Goal: Task Accomplishment & Management: Use online tool/utility

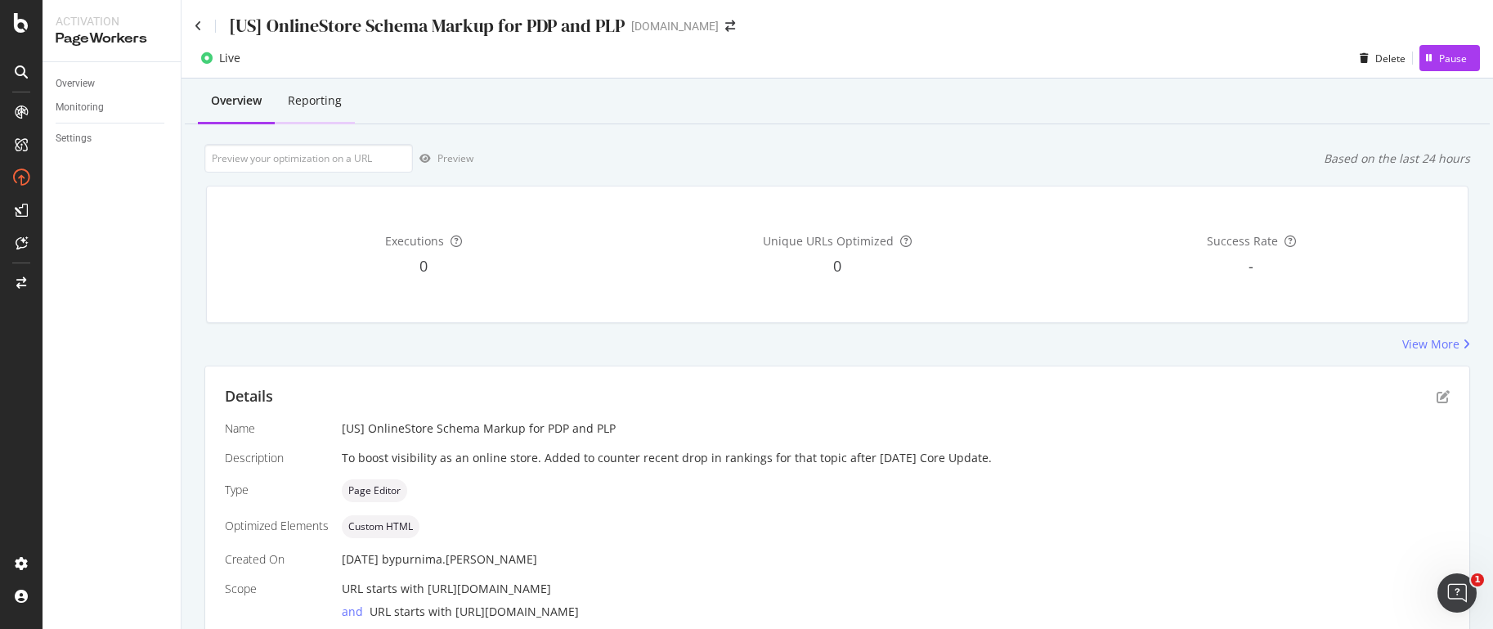
click at [325, 103] on div "Reporting" at bounding box center [315, 100] width 54 height 16
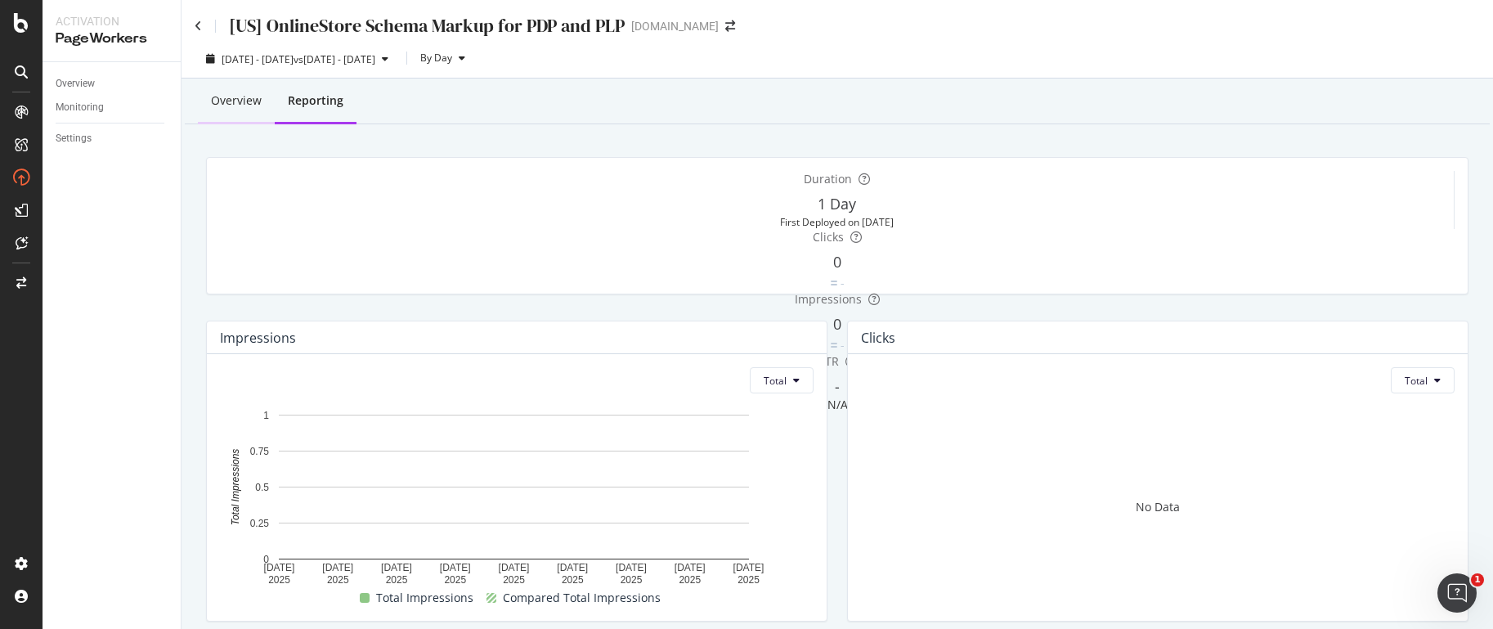
click at [222, 98] on div "Overview" at bounding box center [236, 100] width 51 height 16
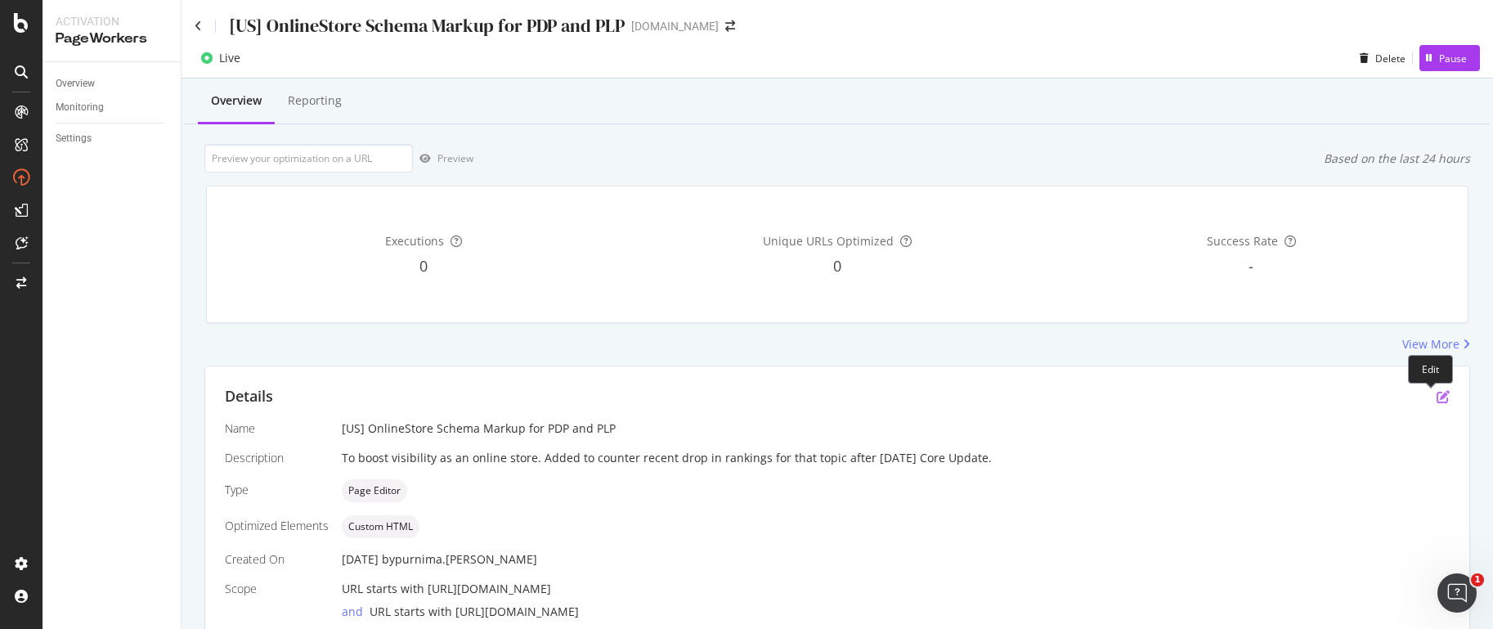
click at [1437, 394] on icon "pen-to-square" at bounding box center [1443, 396] width 13 height 13
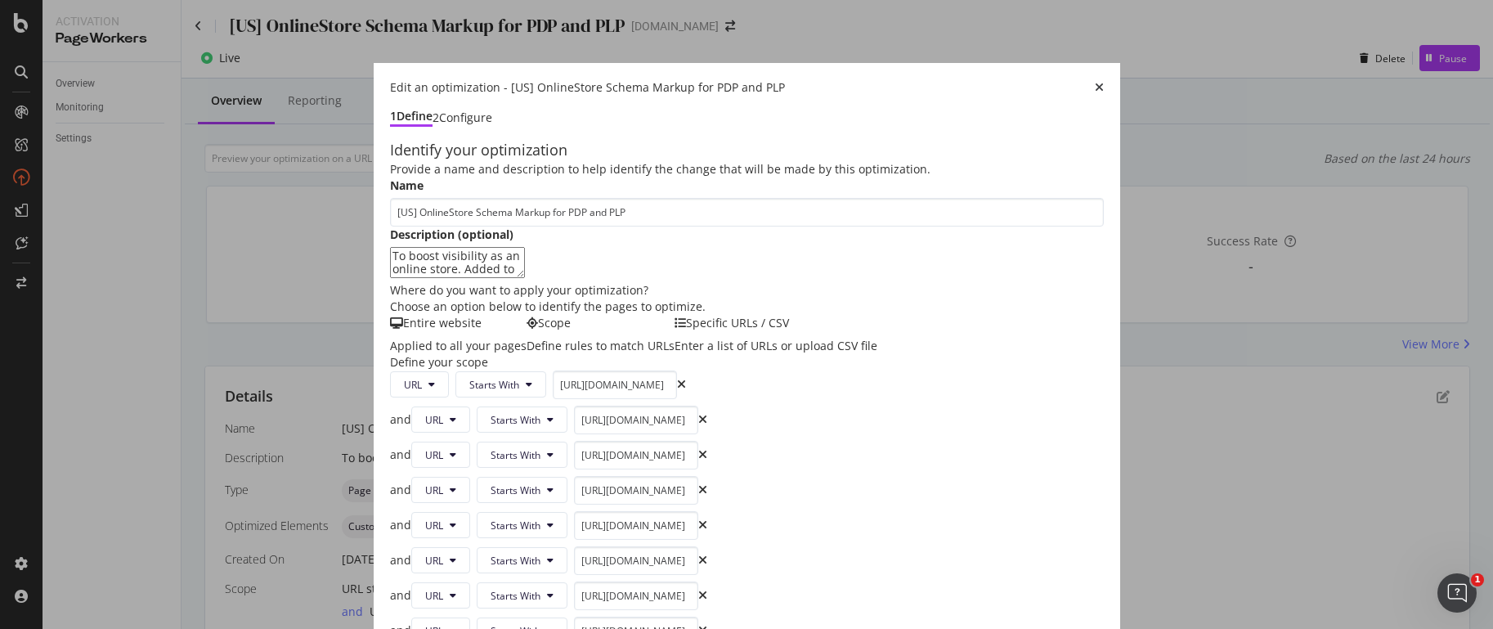
scroll to position [197, 0]
drag, startPoint x: 637, startPoint y: 360, endPoint x: 409, endPoint y: 354, distance: 228.2
click at [409, 370] on div "URL Starts With [URL][DOMAIN_NAME]" at bounding box center [538, 384] width 296 height 29
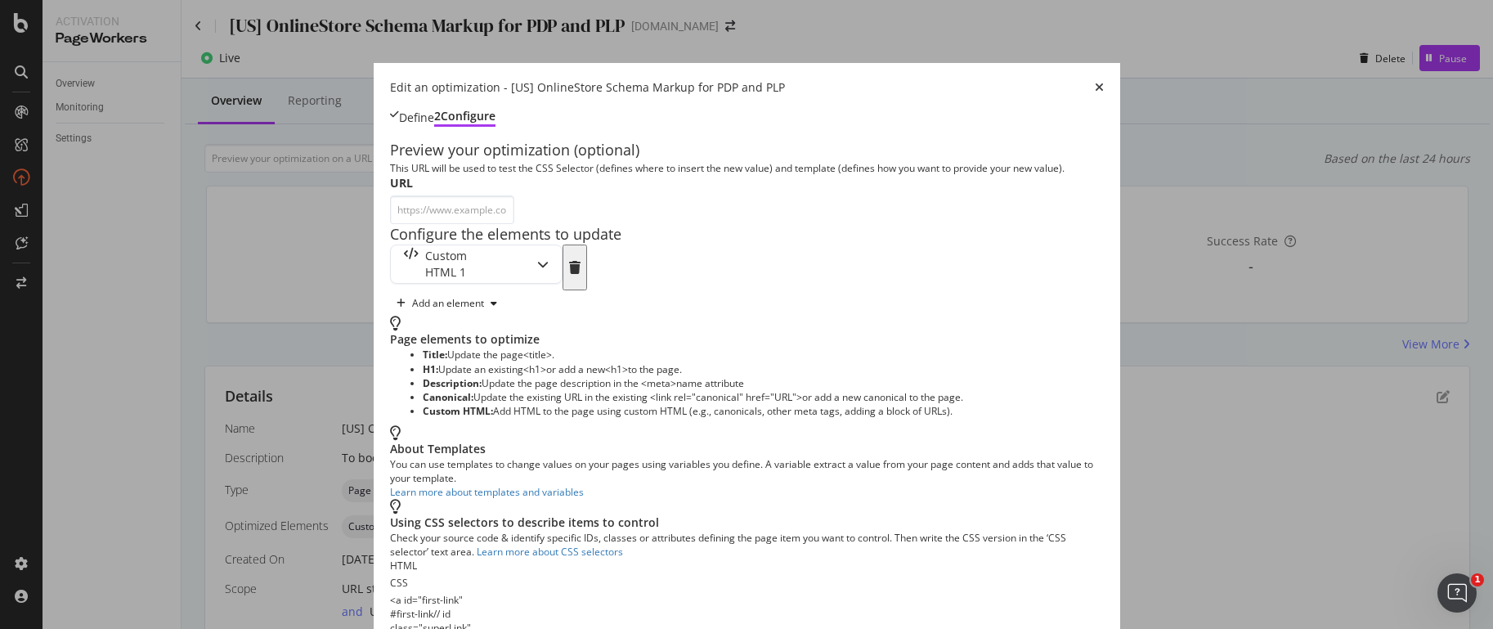
scroll to position [48, 0]
click at [562, 267] on div "modal" at bounding box center [543, 264] width 38 height 38
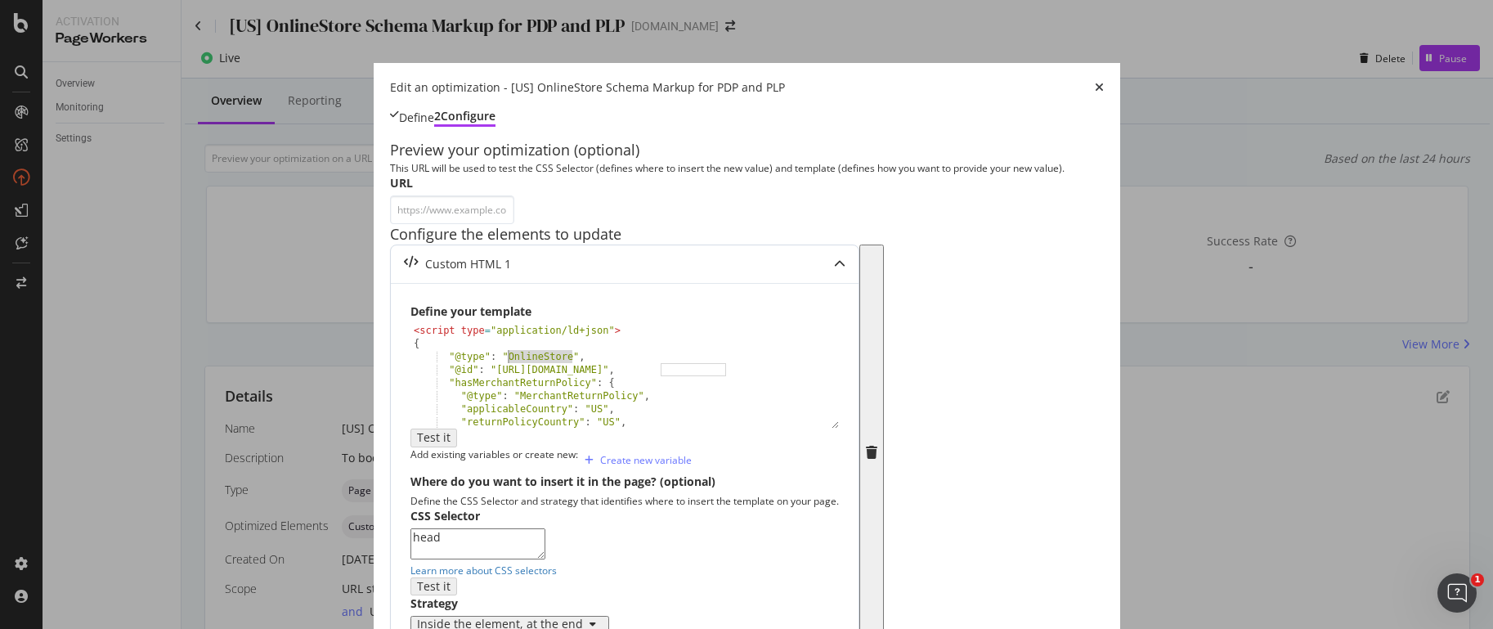
drag, startPoint x: 439, startPoint y: 362, endPoint x: 375, endPoint y: 363, distance: 64.6
click at [411, 363] on div "< script type = "application/ld+json" > { "@type" : "OnlineStore" , "@id" : "[U…" at bounding box center [619, 395] width 416 height 142
click at [557, 384] on div "< script type = "application/ld+json" > { "@type" : "OnlineStore" , "@id" : "[U…" at bounding box center [619, 395] width 416 height 142
click at [411, 365] on div "< script type = "application/ld+json" > { "@type" : "OnlineStore" , "@id" : "[U…" at bounding box center [619, 395] width 416 height 142
click at [411, 377] on div "< script type = "application/ld+json" > { "@type" : "OnlineStore" , "@id" : "[U…" at bounding box center [619, 395] width 416 height 142
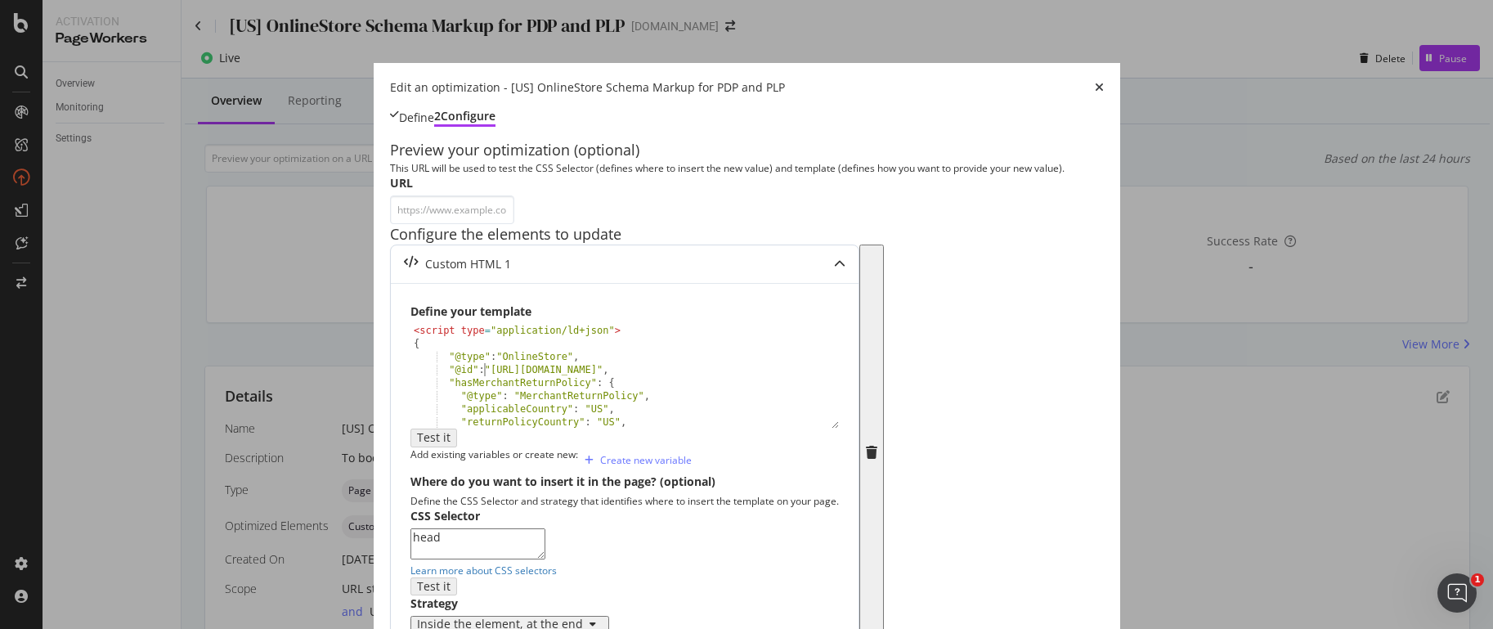
drag, startPoint x: 475, startPoint y: 392, endPoint x: 483, endPoint y: 391, distance: 8.2
click at [476, 391] on div "< script type = "application/ld+json" > { "@type" : "OnlineStore" , "@id" : "[U…" at bounding box center [619, 395] width 416 height 142
click at [509, 395] on div "< script type = "application/ld+json" > { "@type" : "OnlineStore" , "@id" : "[U…" at bounding box center [619, 395] width 416 height 142
click at [411, 403] on div "< script type = "application/ld+json" > { "@type" : "OnlineStore" , "@id" : "[U…" at bounding box center [619, 395] width 416 height 142
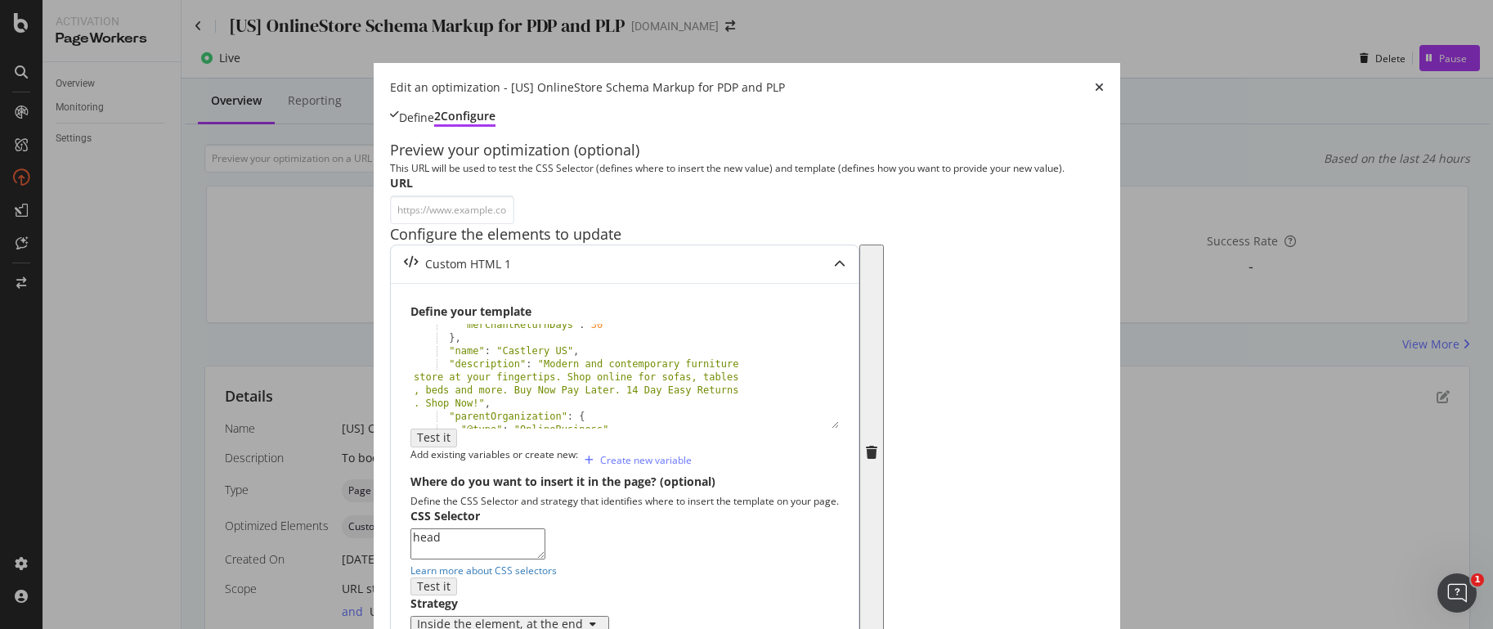
scroll to position [120, 0]
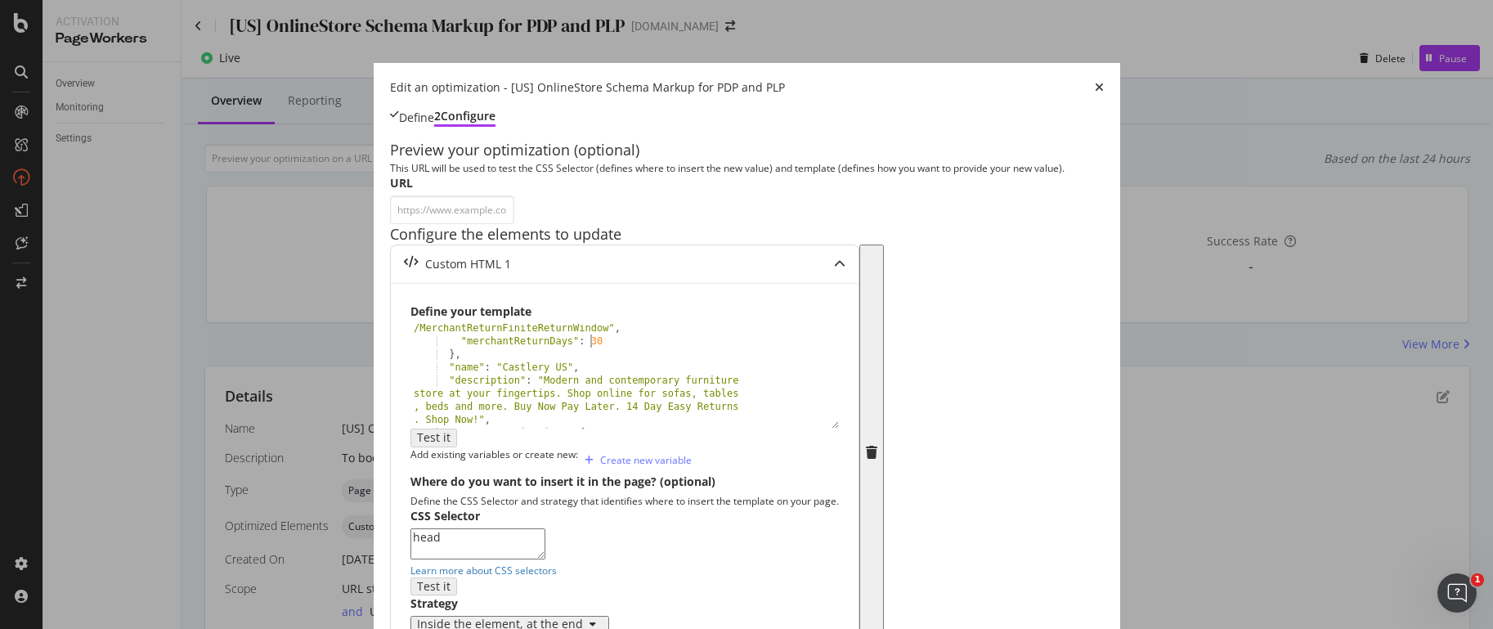
drag, startPoint x: 455, startPoint y: 350, endPoint x: 466, endPoint y: 348, distance: 11.7
click at [455, 350] on div ""returnPolicyCategory" : "[URL][DOMAIN_NAME] /MerchantReturnFiniteReturnWindow"…" at bounding box center [619, 379] width 416 height 142
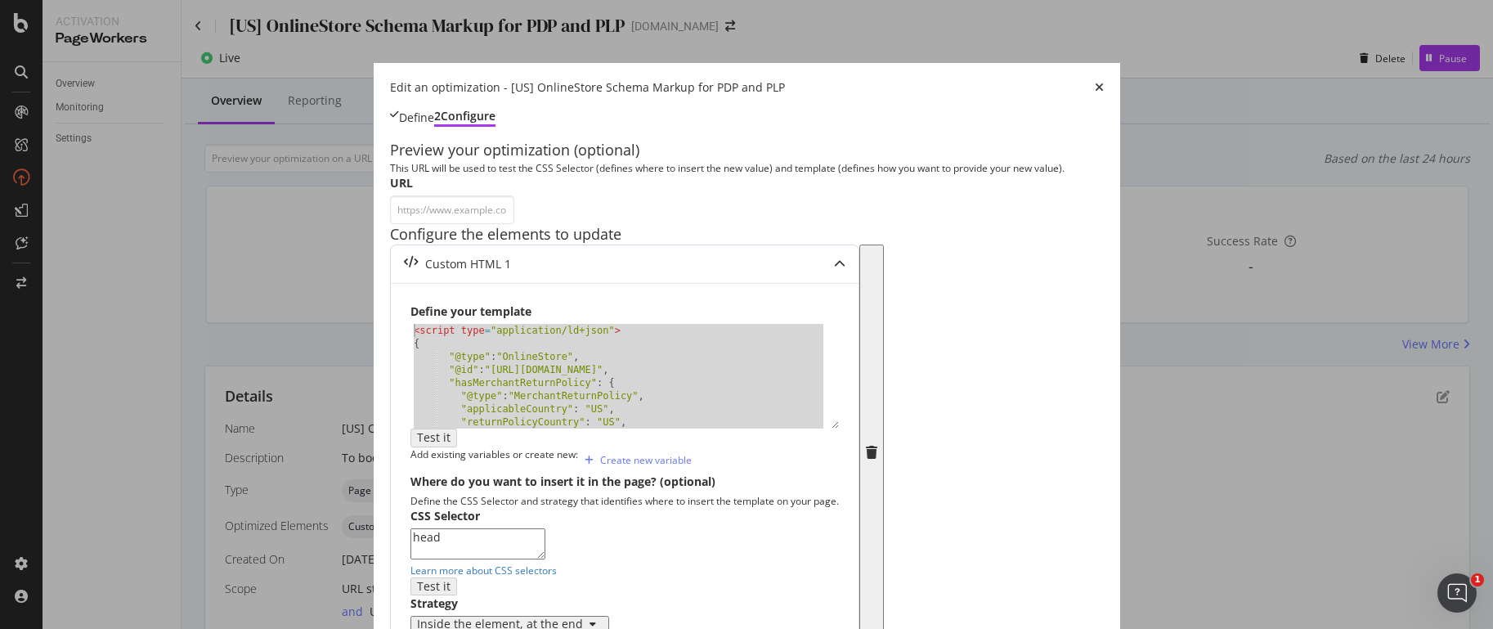
scroll to position [0, 0]
drag, startPoint x: 338, startPoint y: 427, endPoint x: 281, endPoint y: 303, distance: 136.5
click at [391, 303] on div "Define your template "merchantReturnDays": 30 < script type = "application/ld+j…" at bounding box center [625, 467] width 468 height 369
type textarea "<script type="application/ld+json"> {"
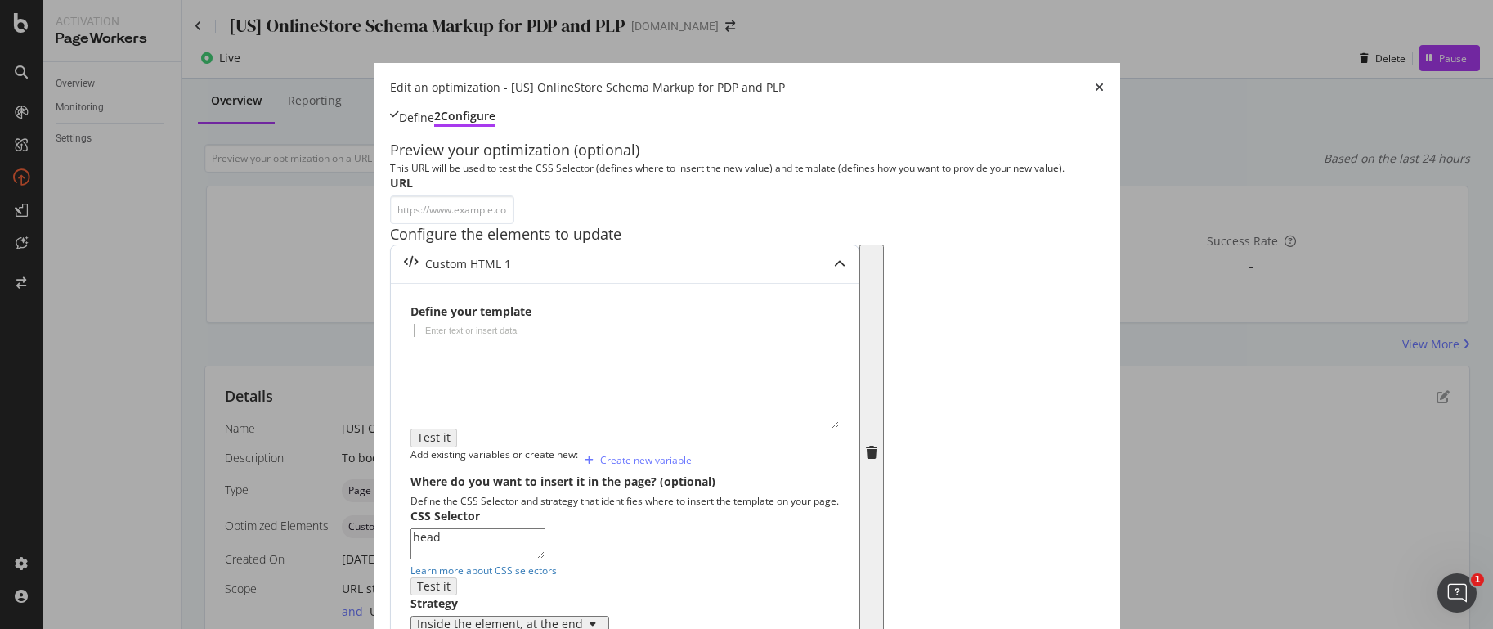
click at [419, 336] on div "Enter text or insert data" at bounding box center [471, 330] width 105 height 11
paste textarea "]"
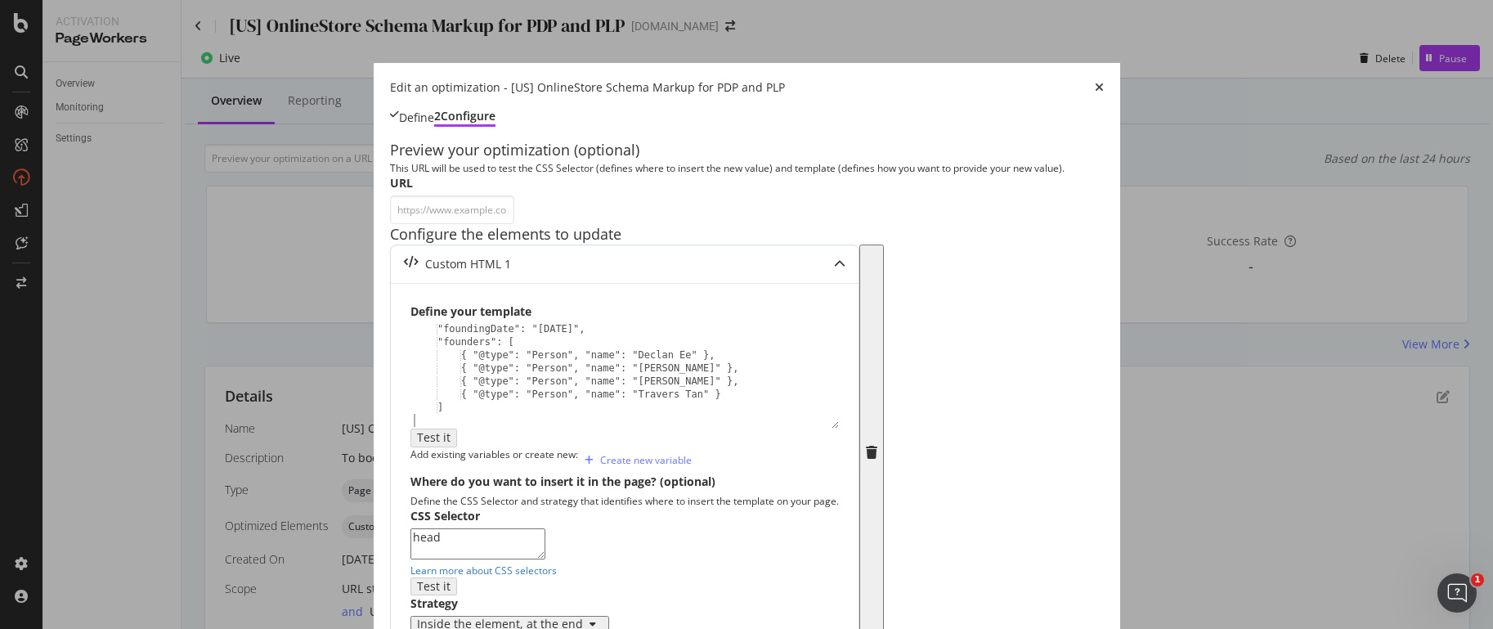
scroll to position [263, 0]
type textarea "]"
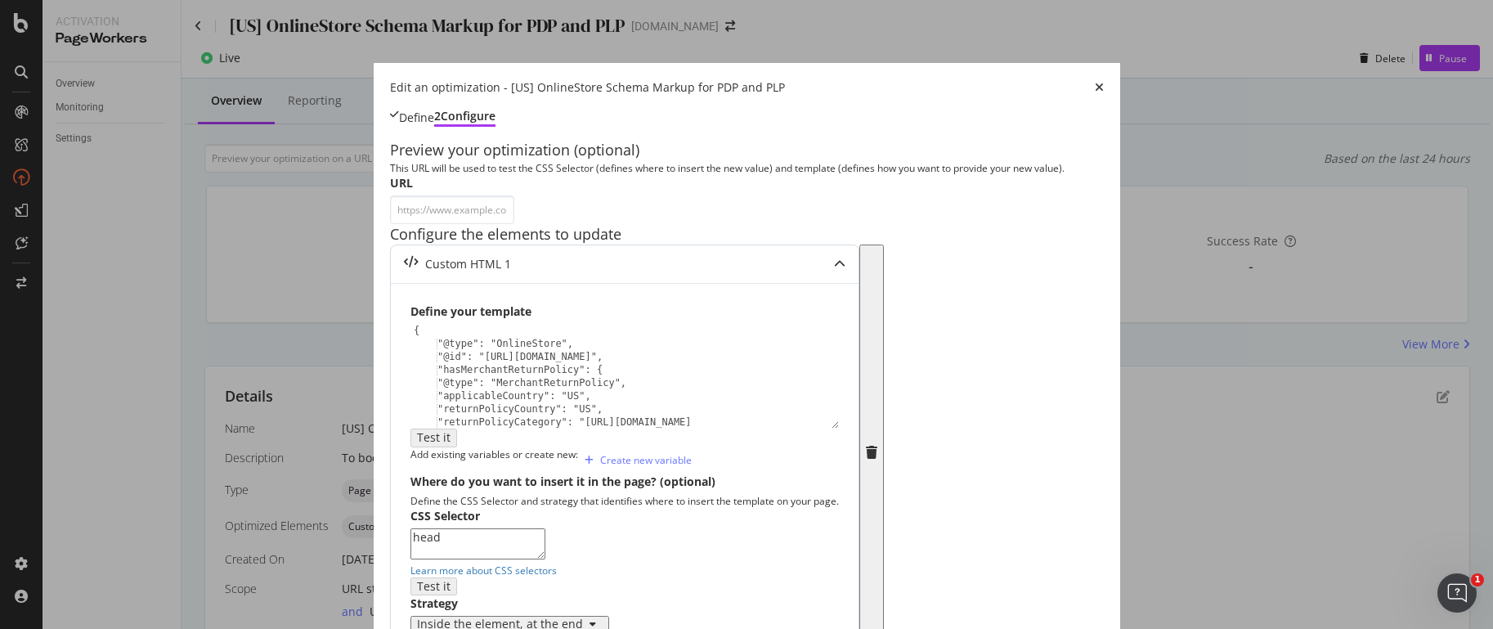
scroll to position [282, 0]
click at [411, 528] on textarea "head" at bounding box center [478, 543] width 135 height 31
paste textarea "application/ld+json"
click at [411, 528] on textarea "[application/ld+json']" at bounding box center [478, 543] width 135 height 31
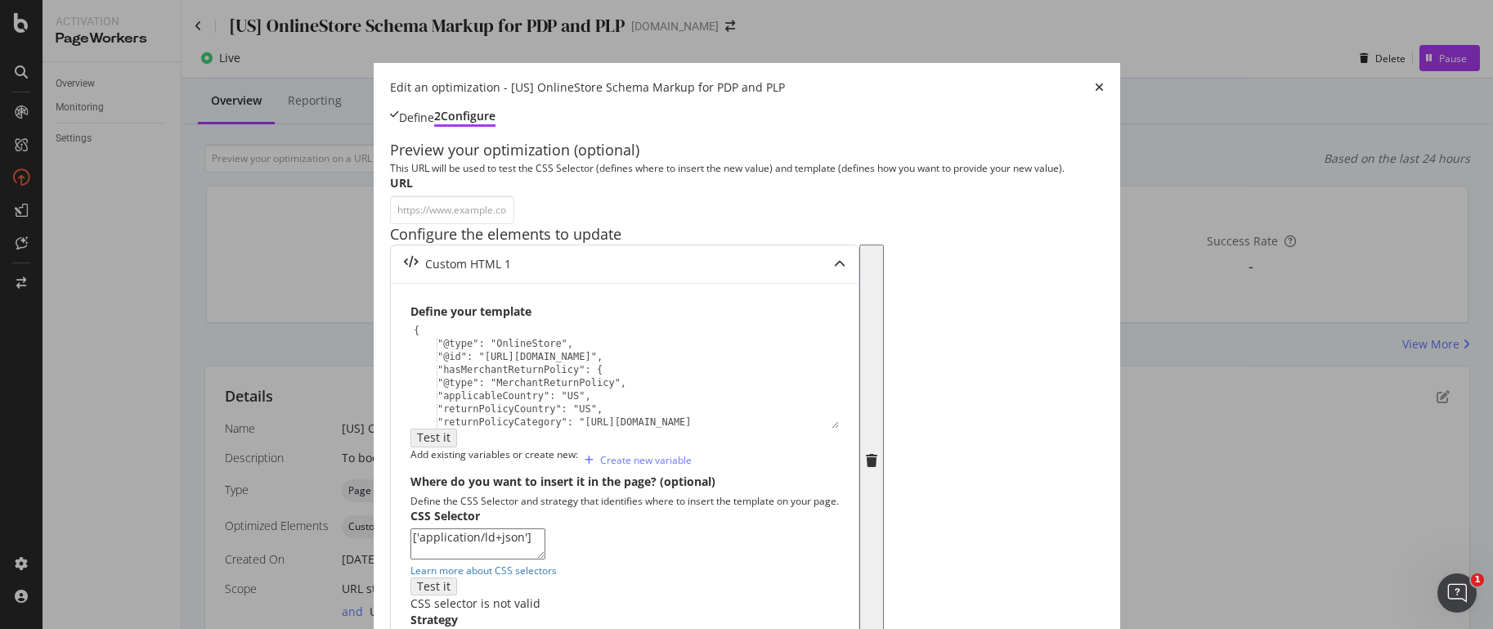
click at [539, 612] on div "Strategy Inside the element, at the end" at bounding box center [625, 630] width 428 height 37
click at [411, 528] on textarea "['application/ld+json']" at bounding box center [478, 543] width 135 height 31
paste textarea "type="
type textarea "[type='application/ld+json']"
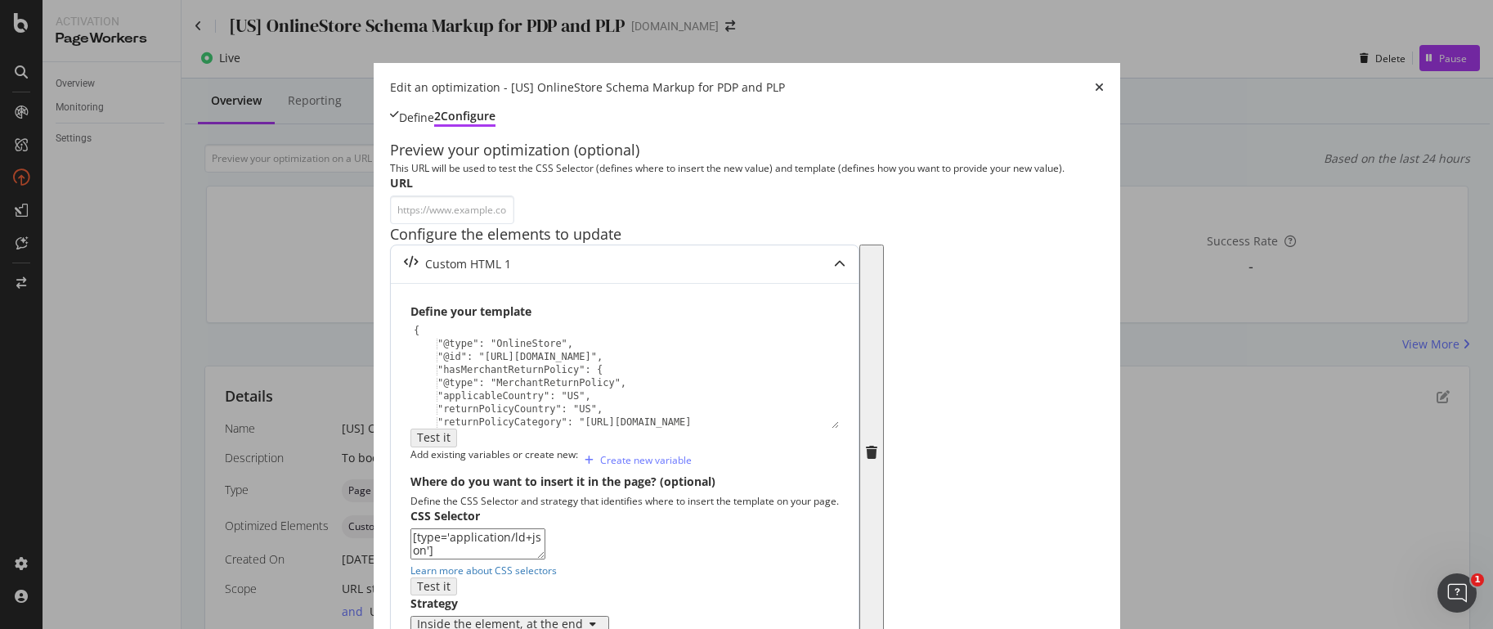
click at [560, 616] on div "Inside the element, at the end" at bounding box center [625, 624] width 428 height 16
click at [500, 528] on textarea "[type='application/ld+json']" at bounding box center [478, 543] width 135 height 31
click at [415, 208] on input "modal" at bounding box center [452, 209] width 124 height 29
paste input "[URL][DOMAIN_NAME]"
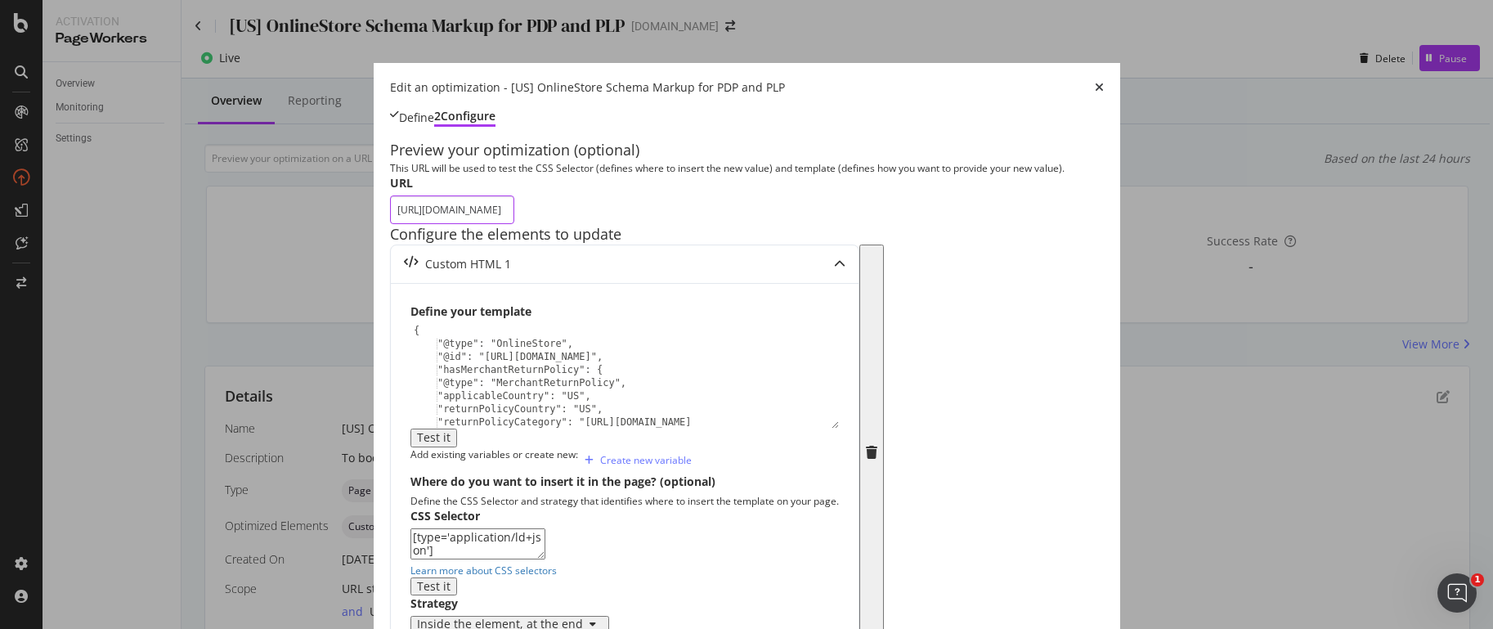
type input "[URL][DOMAIN_NAME]"
click at [390, 253] on div "Preview your optimization (optional) This URL will be used to test the CSS Sele…" at bounding box center [747, 600] width 714 height 920
click at [417, 618] on div "Inside the element, at the end" at bounding box center [500, 623] width 166 height 11
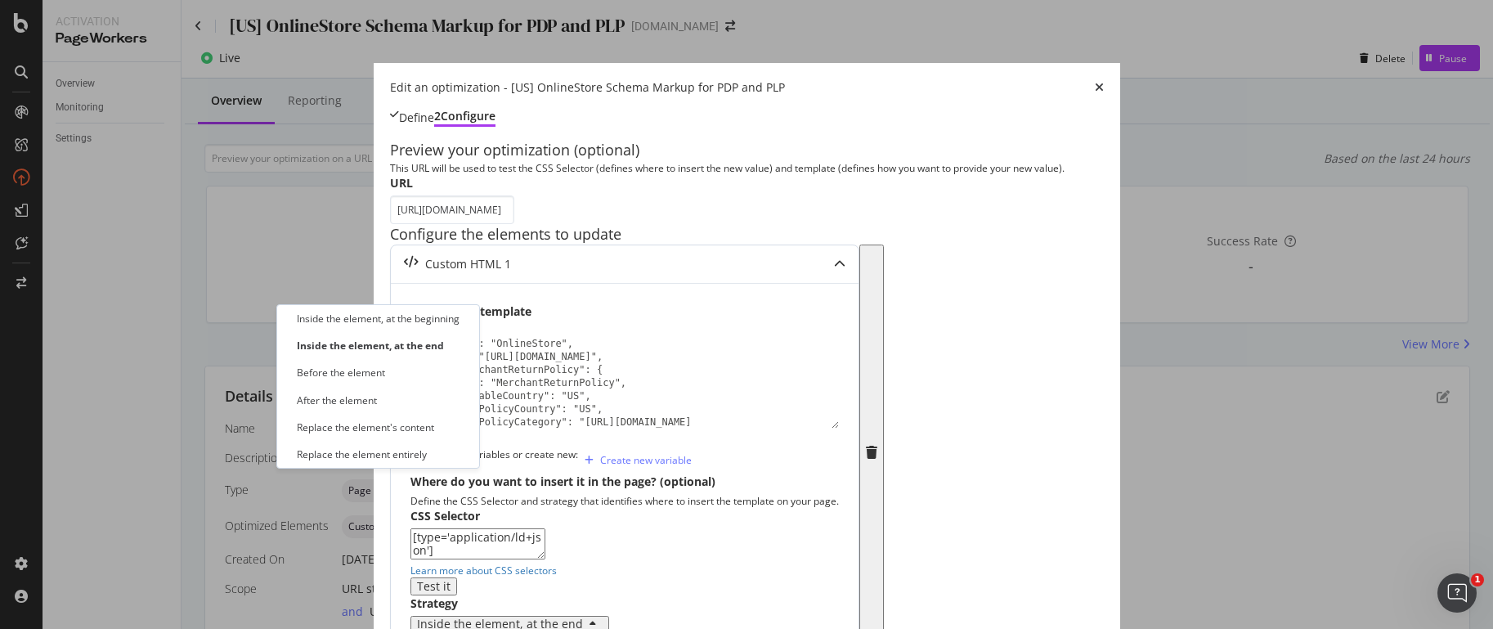
click at [458, 595] on label "Strategy" at bounding box center [434, 603] width 47 height 16
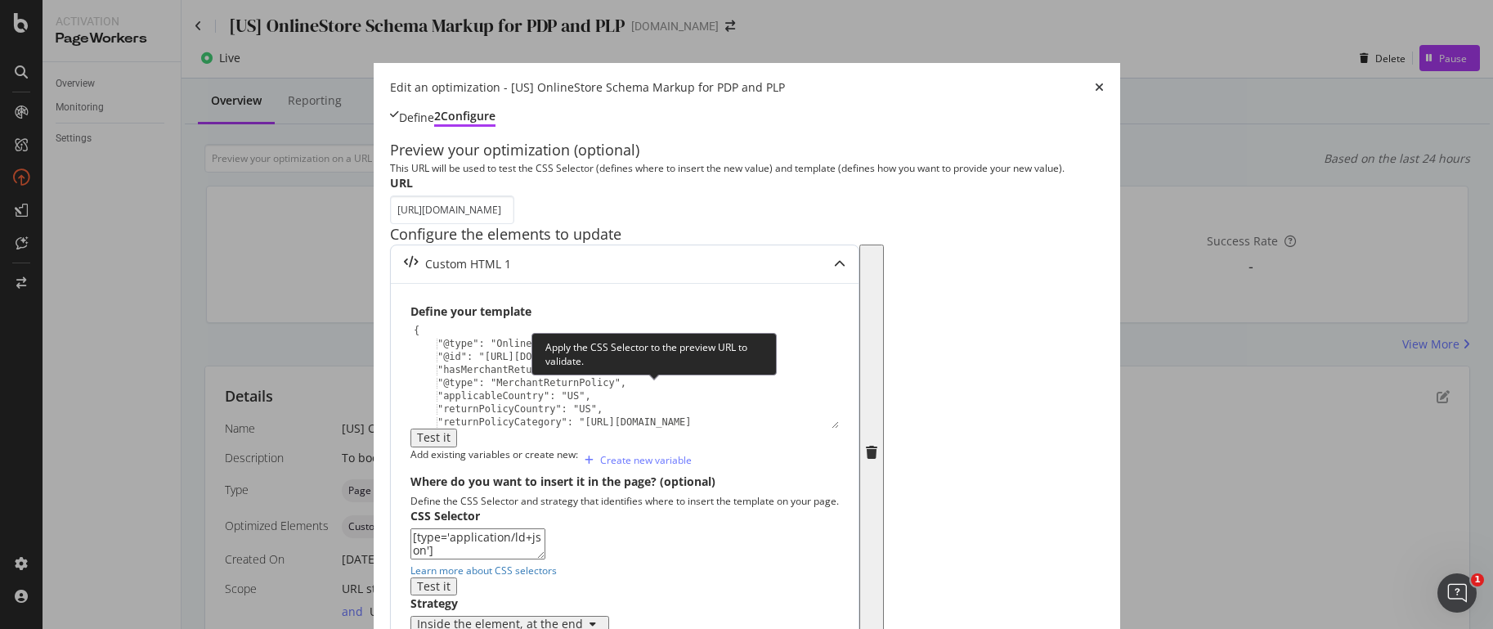
click at [451, 580] on div "Test it" at bounding box center [434, 586] width 34 height 13
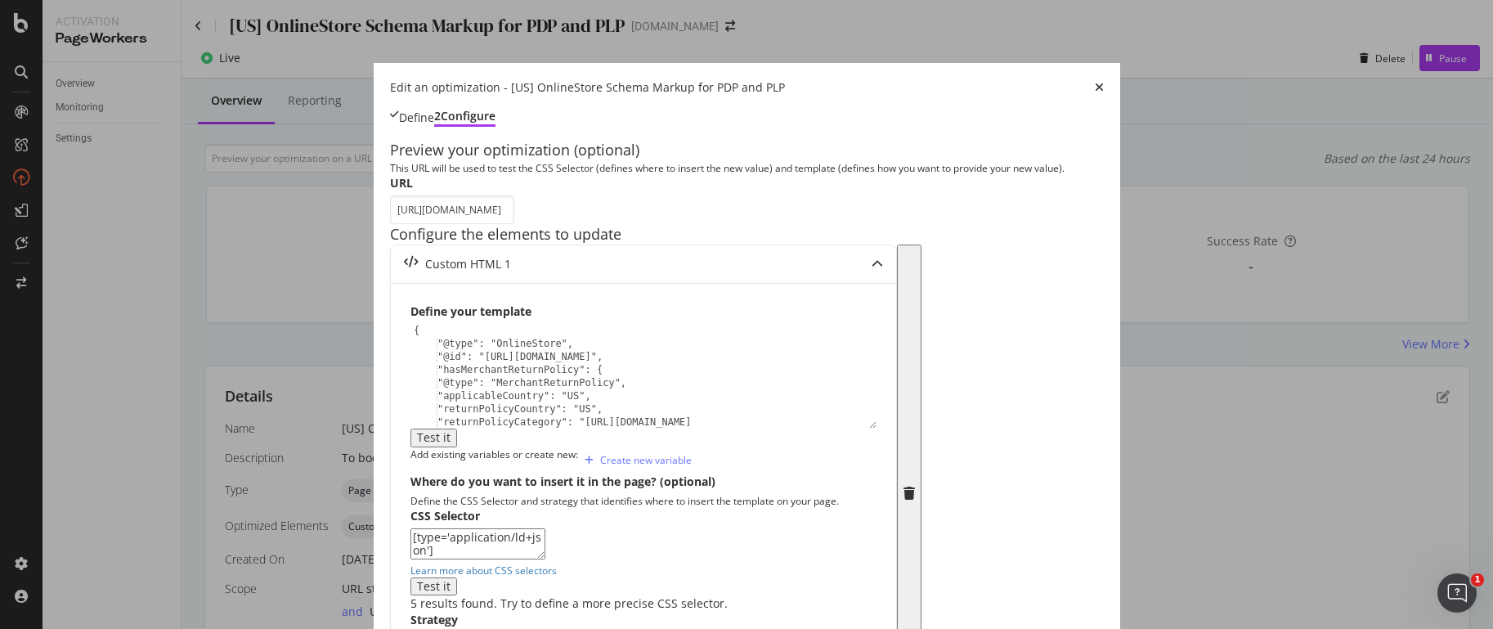
scroll to position [433, 0]
click at [411, 324] on div "{ "@type": "OnlineStore", "@id": "[URL][DOMAIN_NAME]", "hasMerchantReturnPolicy…" at bounding box center [638, 395] width 454 height 142
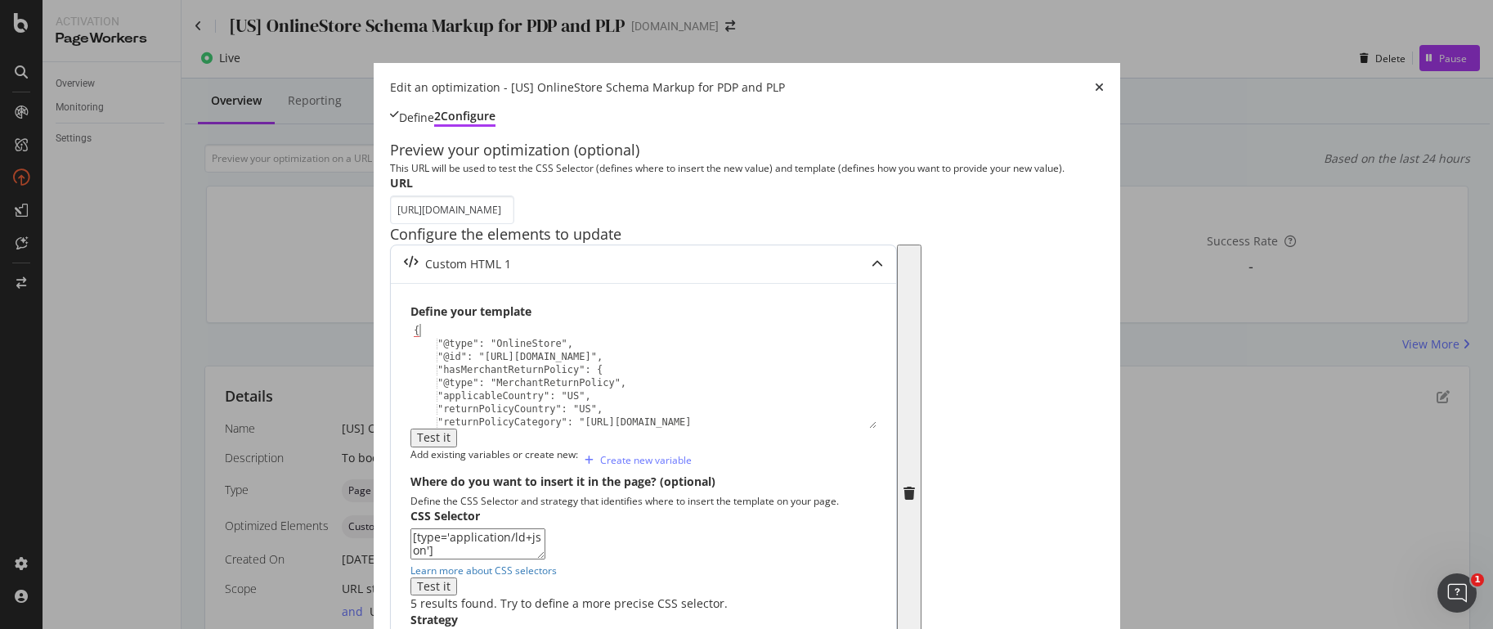
click at [411, 324] on div "{ "@type": "OnlineStore", "@id": "[URL][DOMAIN_NAME]", "hasMerchantReturnPolicy…" at bounding box center [638, 395] width 454 height 142
type textarea ""@type": "OnlineStore","
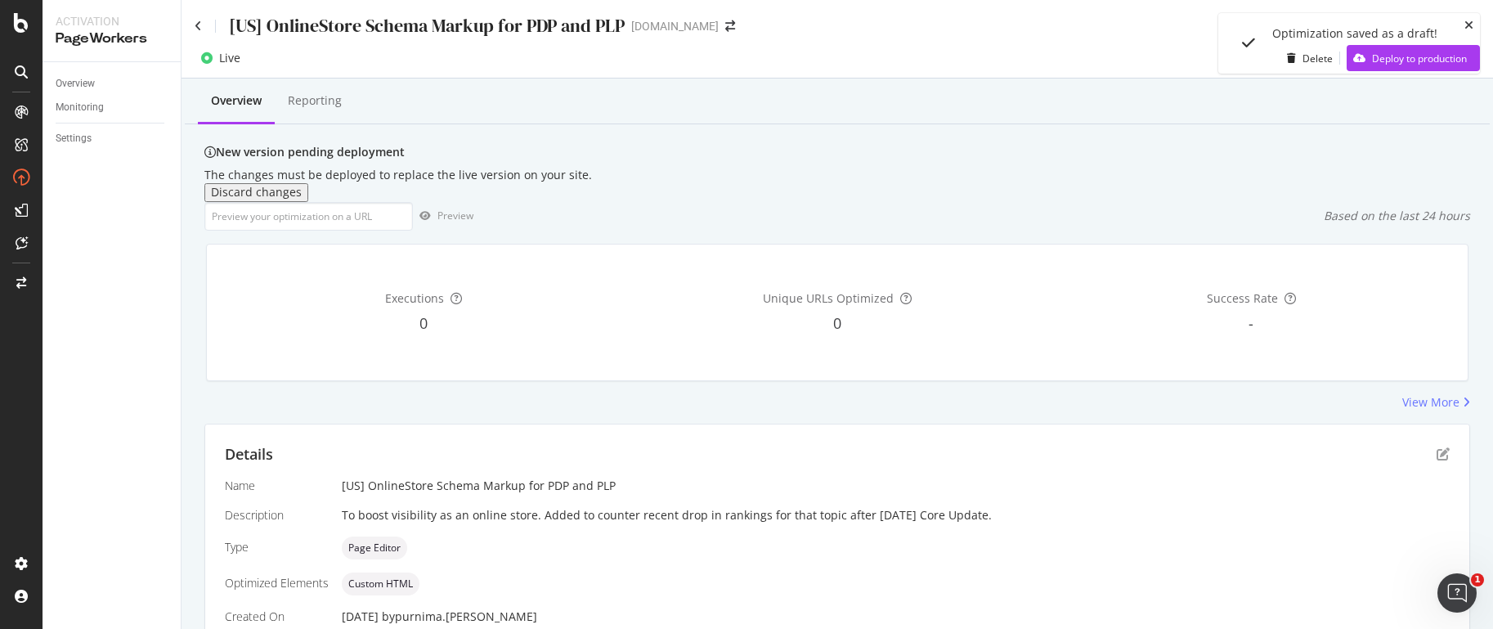
click at [1469, 25] on icon "close toast" at bounding box center [1469, 25] width 9 height 11
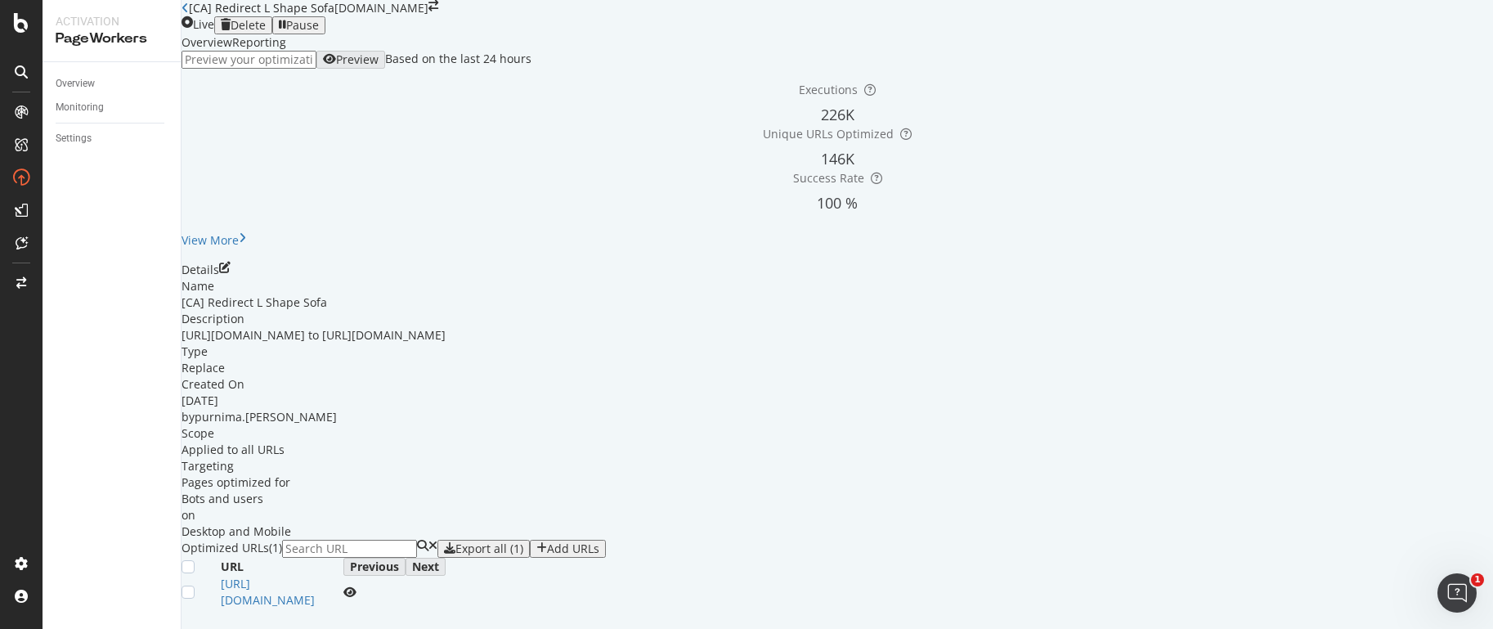
click at [316, 69] on input "url" at bounding box center [249, 60] width 135 height 18
paste input "https://www.castlery.com/ca/l-shape-couch"
type input "https://www.castlery.com/ca/l-shape-couch"
click at [379, 66] on div "Preview" at bounding box center [357, 59] width 43 height 13
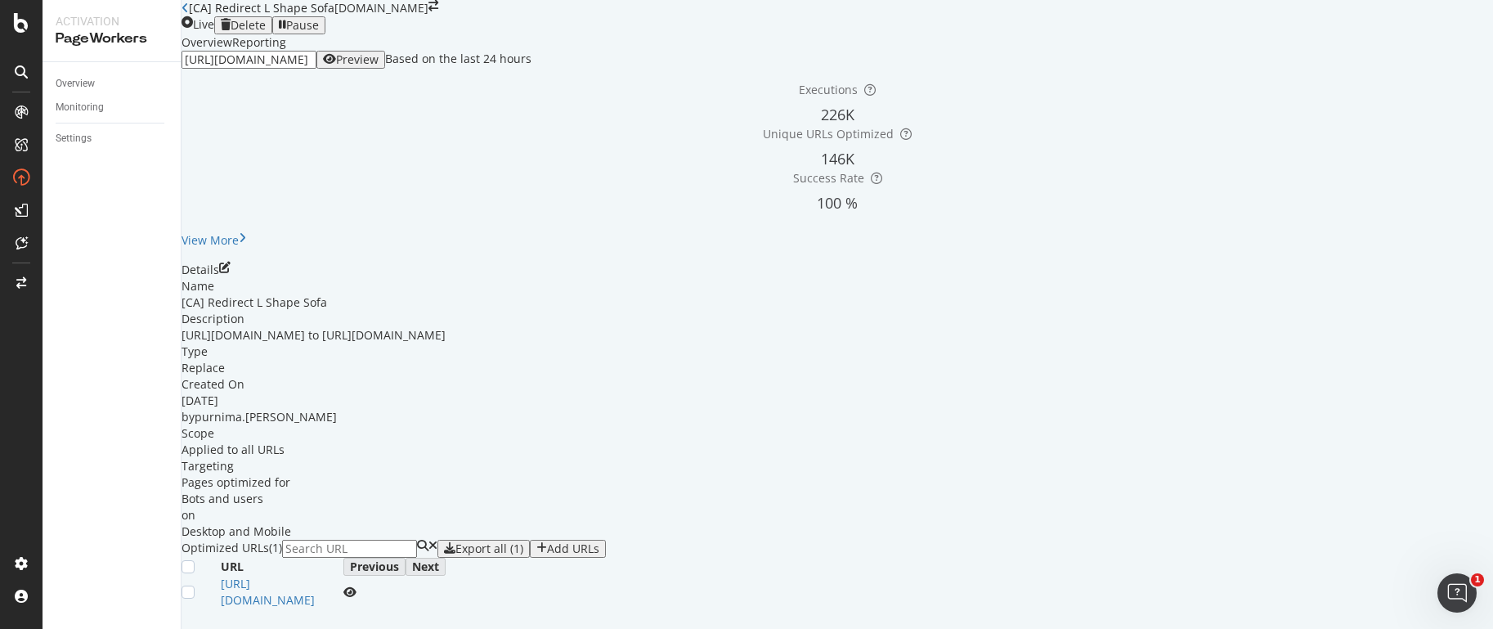
scroll to position [0, 0]
click at [88, 83] on div "Overview" at bounding box center [75, 83] width 39 height 17
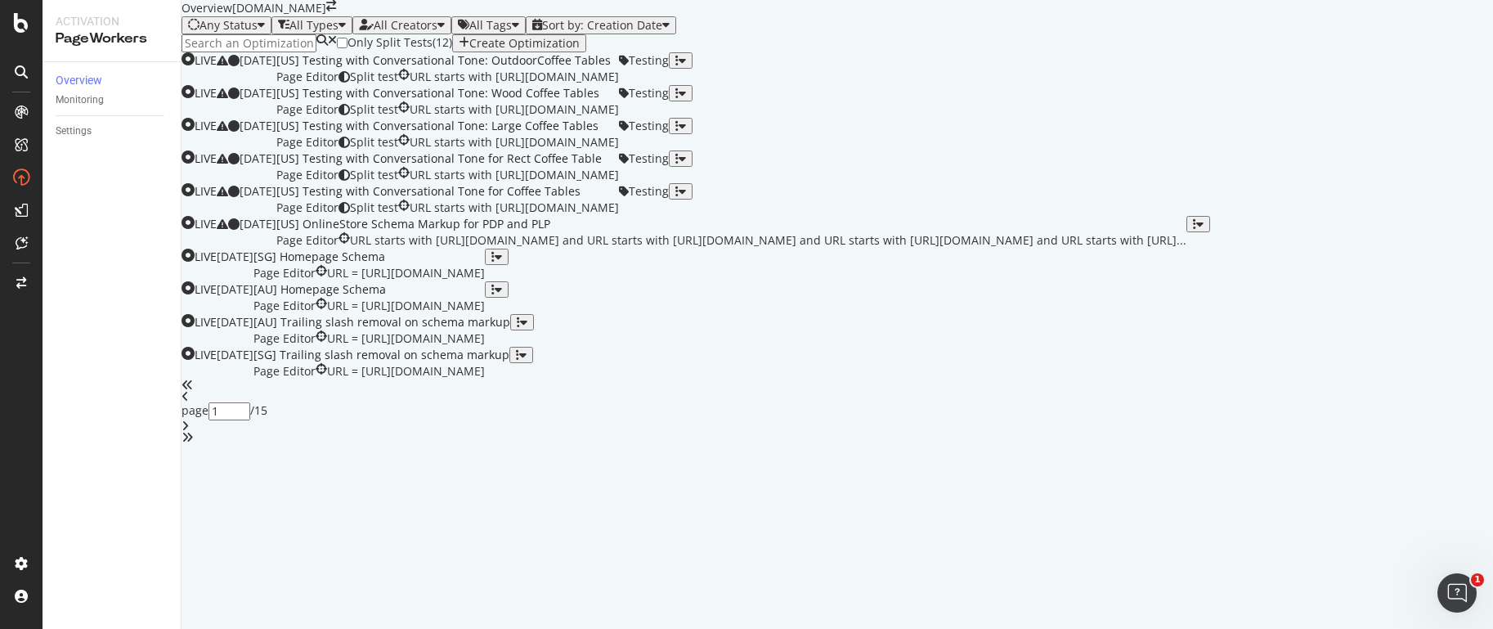
click at [251, 52] on input at bounding box center [249, 43] width 135 height 18
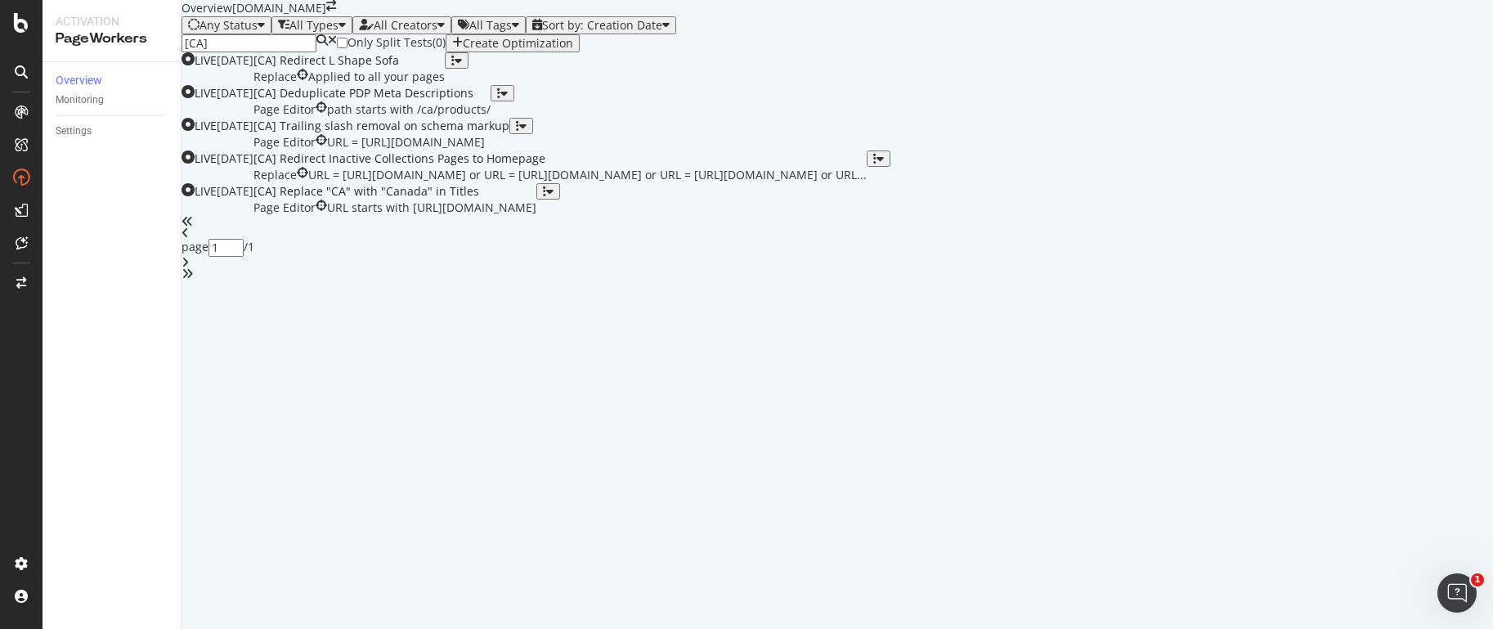
click at [337, 52] on icon at bounding box center [332, 43] width 9 height 18
